Goal: Find specific page/section: Find specific page/section

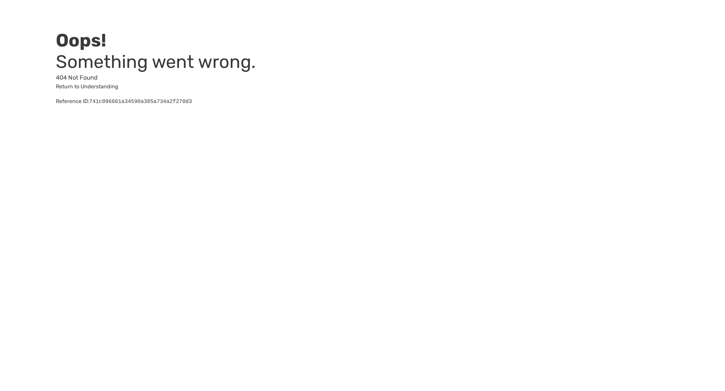
click at [102, 90] on link "Return to Understanding" at bounding box center [87, 86] width 62 height 6
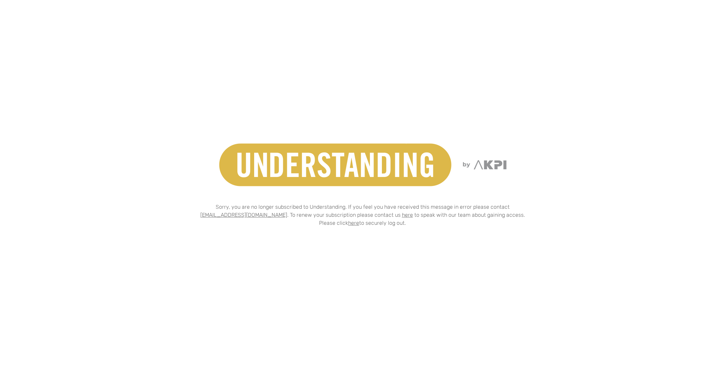
click at [353, 168] on img at bounding box center [363, 165] width 326 height 75
